Goal: Navigation & Orientation: Find specific page/section

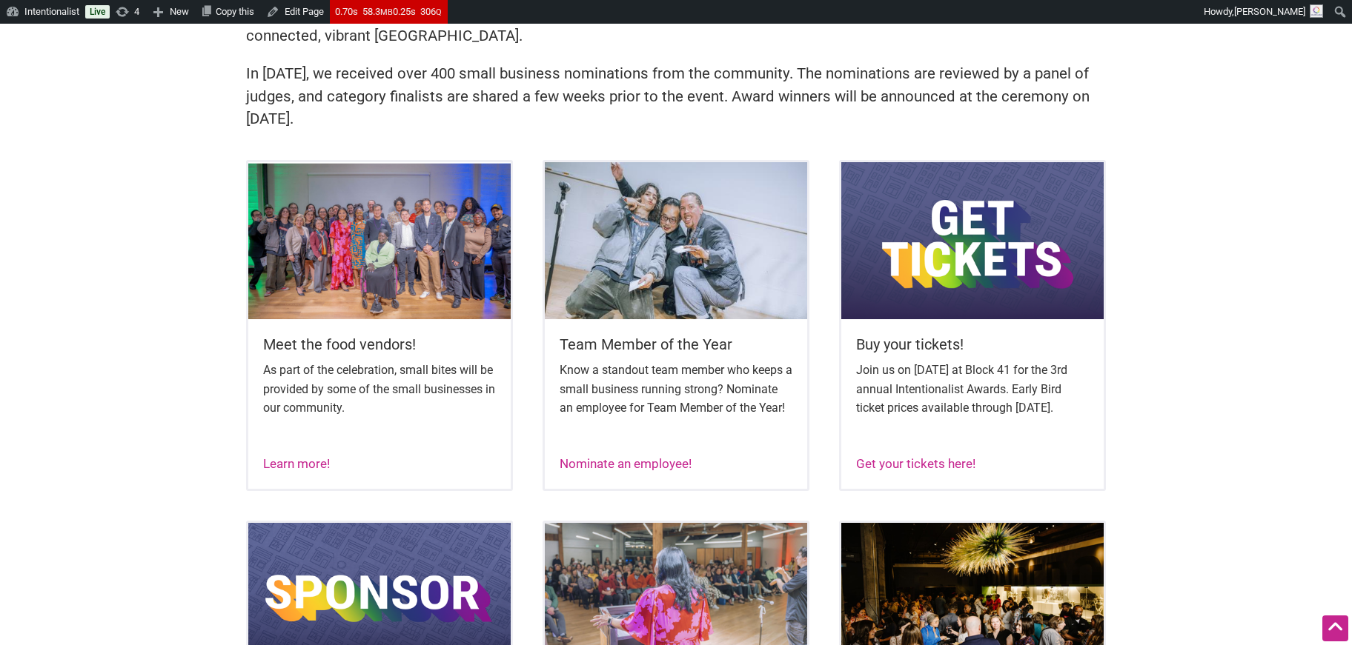
scroll to position [519, 0]
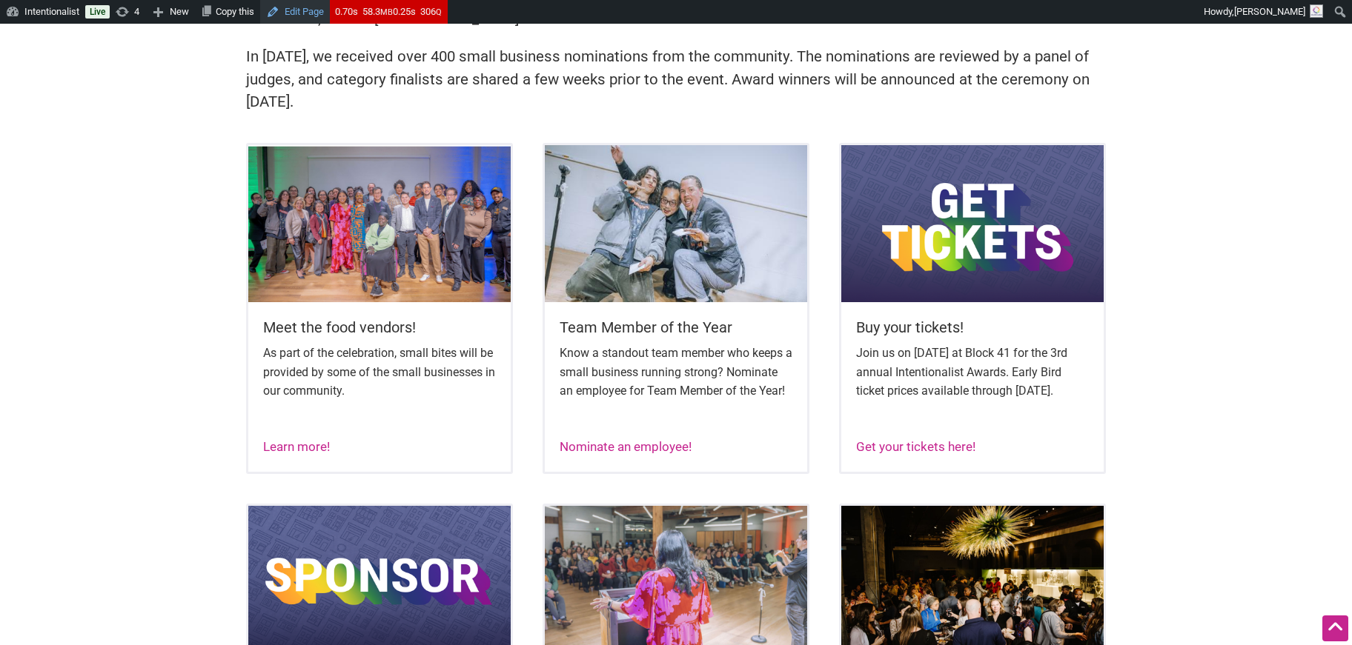
click at [321, 12] on link "Edit Page" at bounding box center [295, 12] width 70 height 24
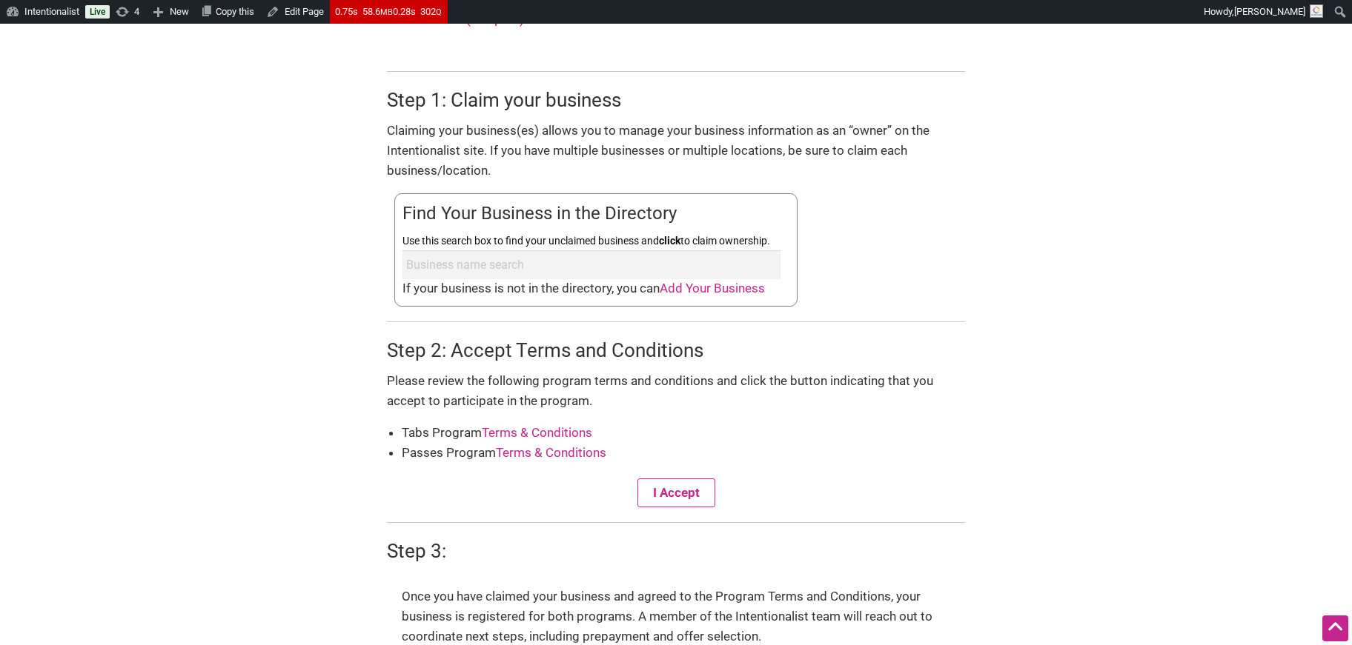
scroll to position [643, 0]
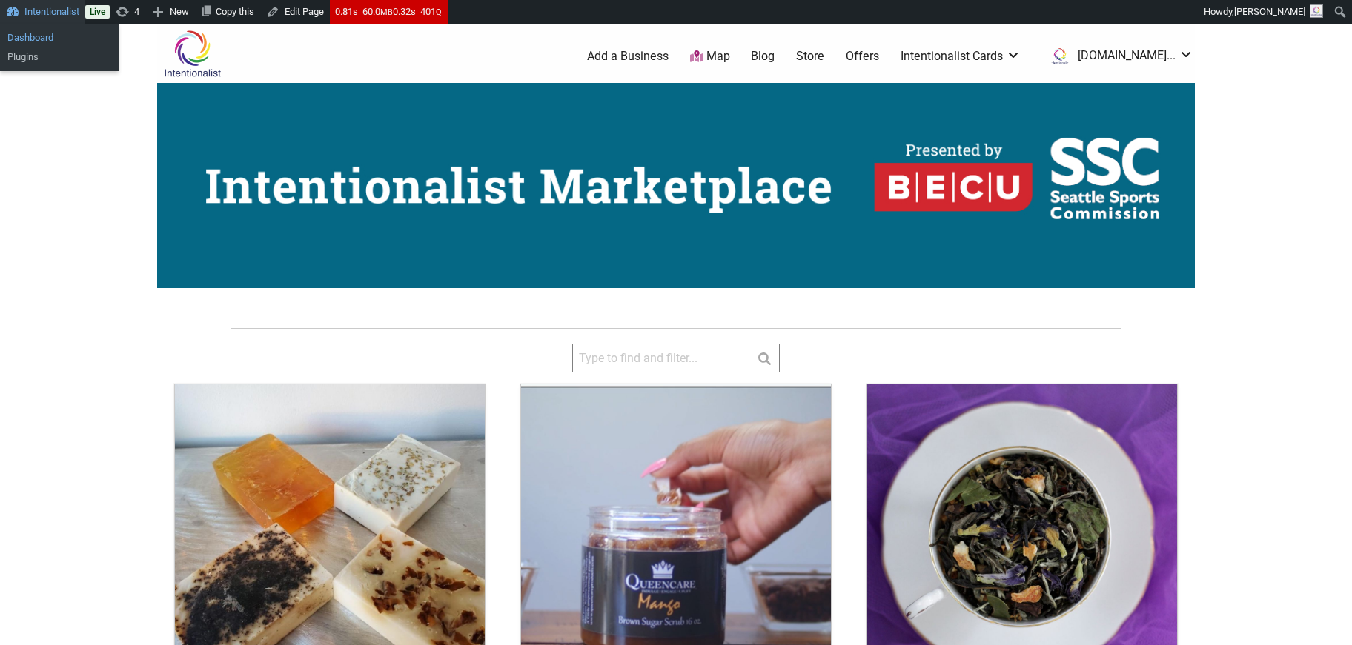
click at [21, 33] on link "Dashboard" at bounding box center [59, 37] width 119 height 19
